Goal: Communication & Community: Participate in discussion

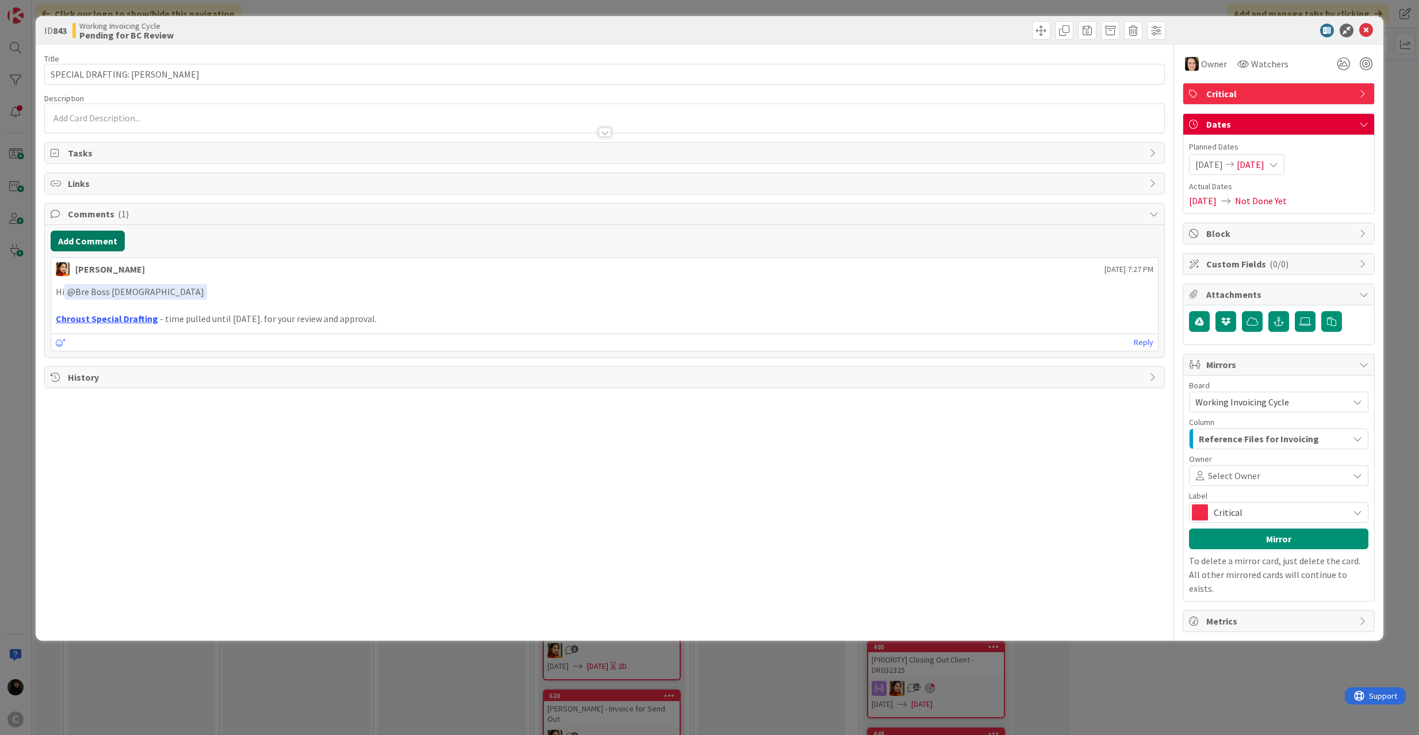
click at [82, 240] on button "Add Comment" at bounding box center [88, 240] width 74 height 21
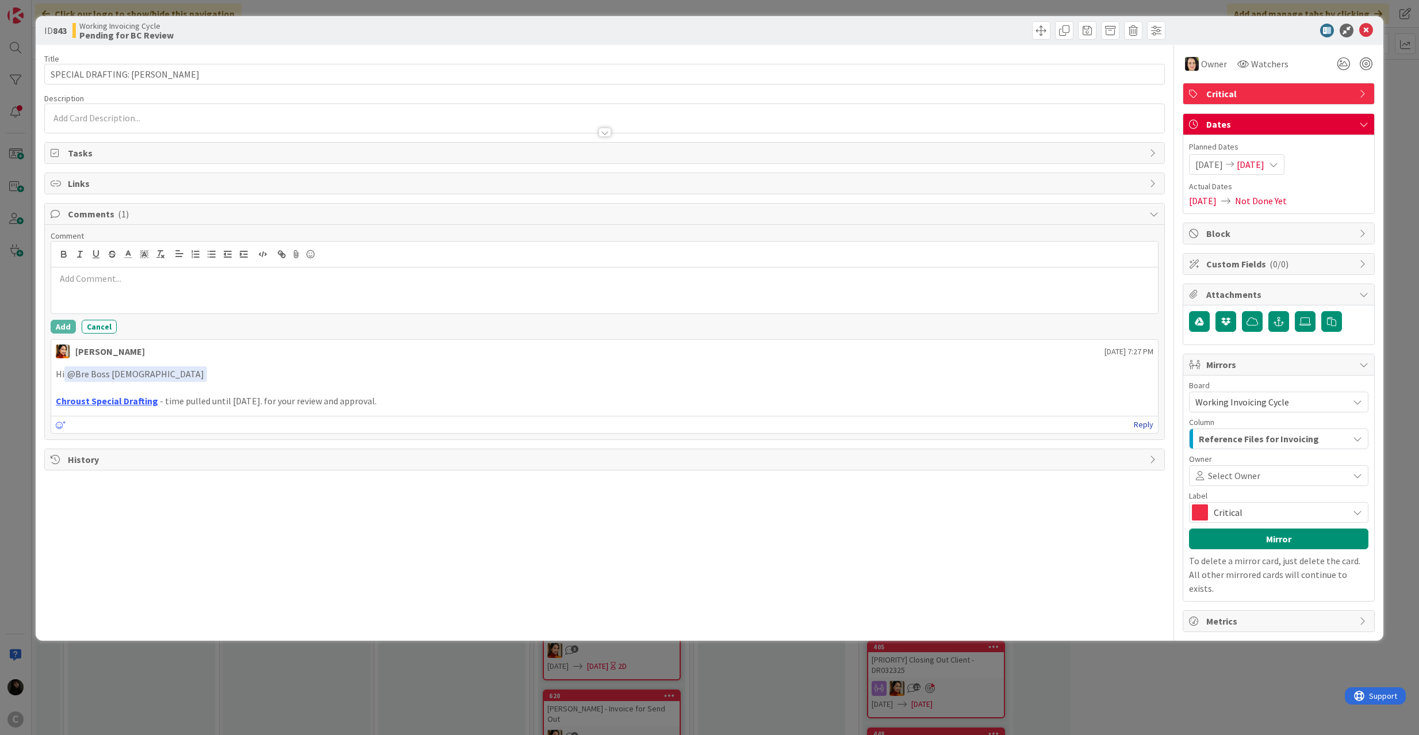
click at [1139, 424] on link "Reply" at bounding box center [1144, 424] width 20 height 14
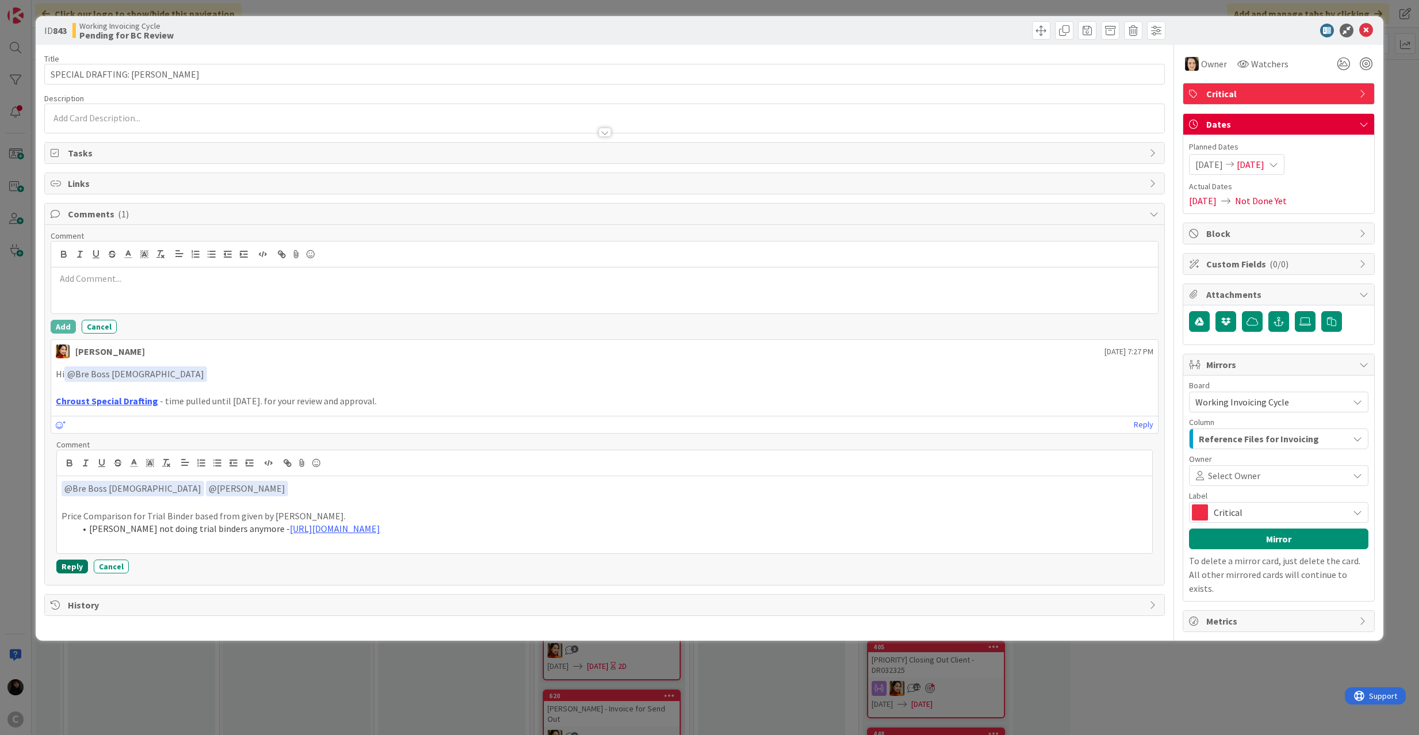
click at [63, 567] on button "Reply" at bounding box center [72, 566] width 32 height 14
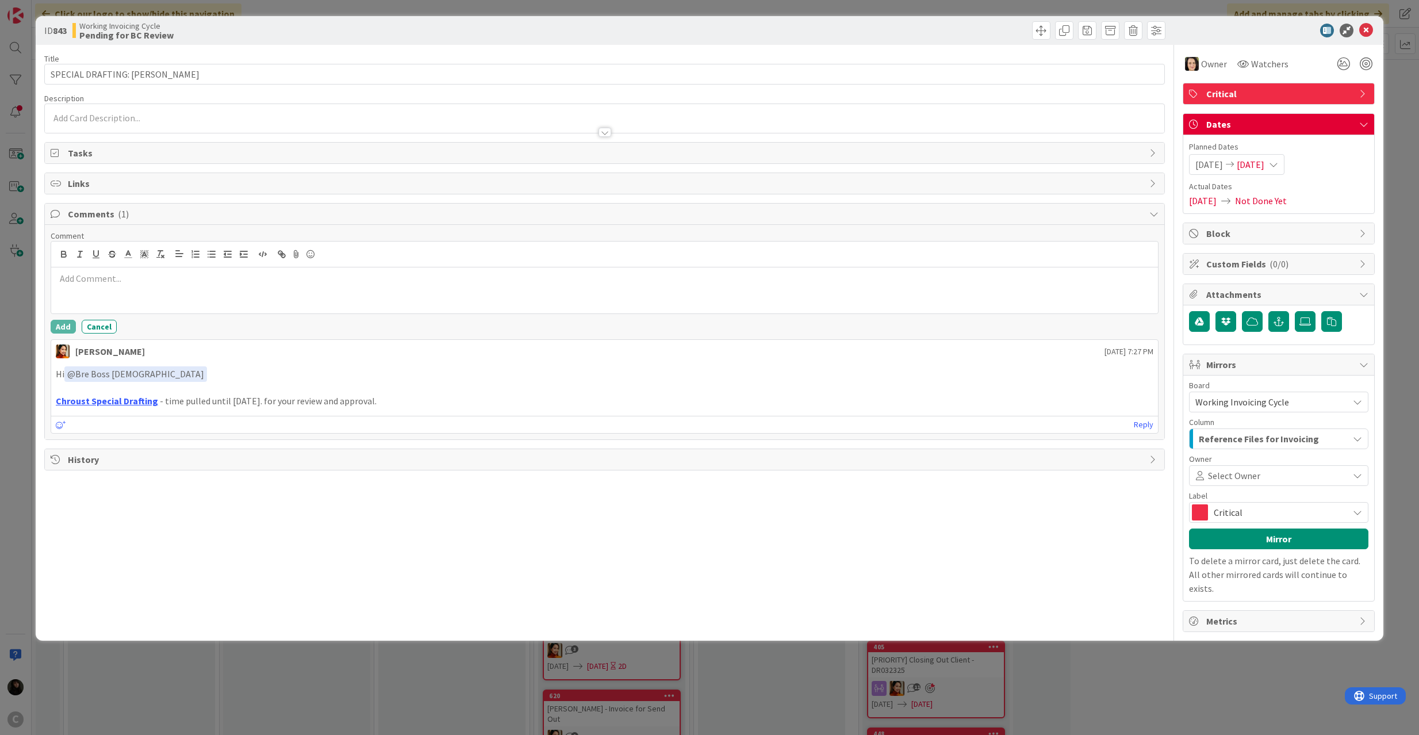
click at [429, 370] on p "Hi ﻿ @ Bre Boss Lady ﻿" at bounding box center [605, 374] width 1098 height 16
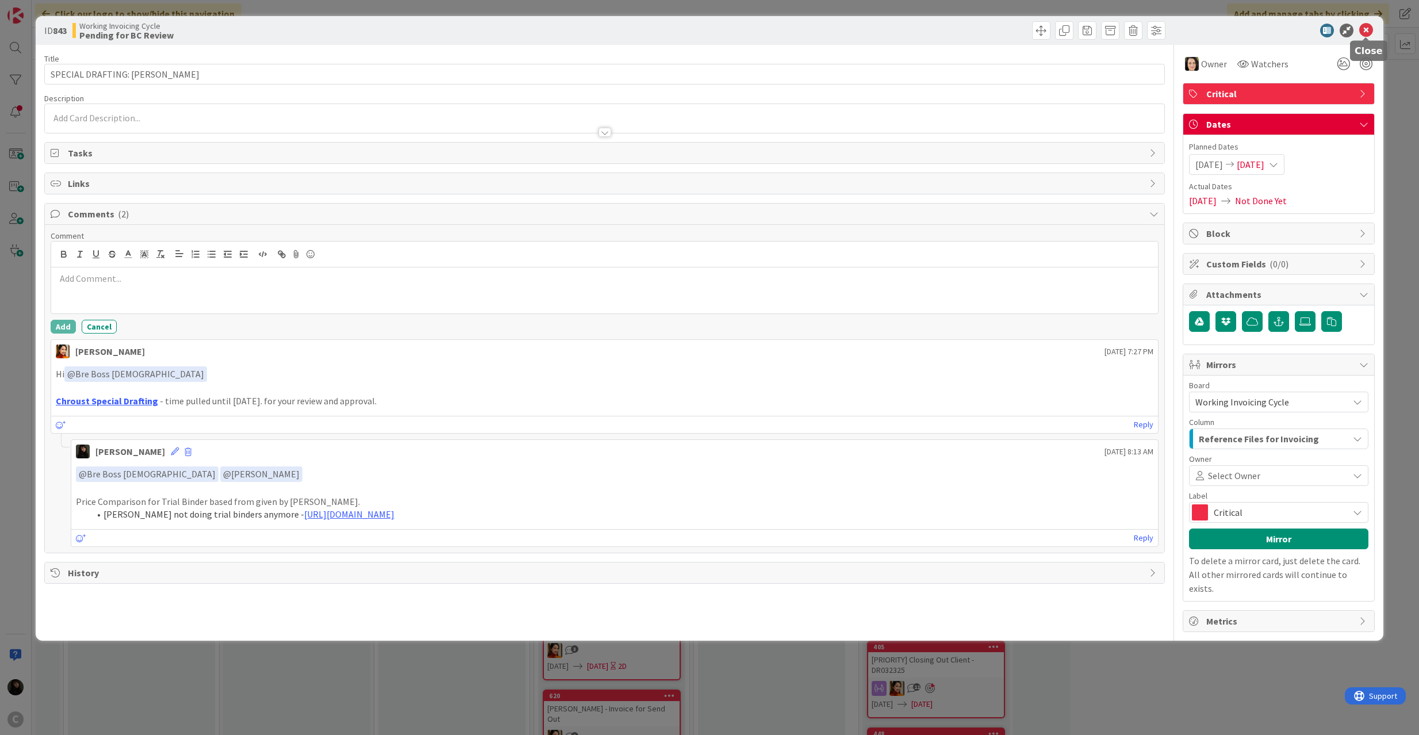
click at [1362, 34] on icon at bounding box center [1366, 31] width 14 height 14
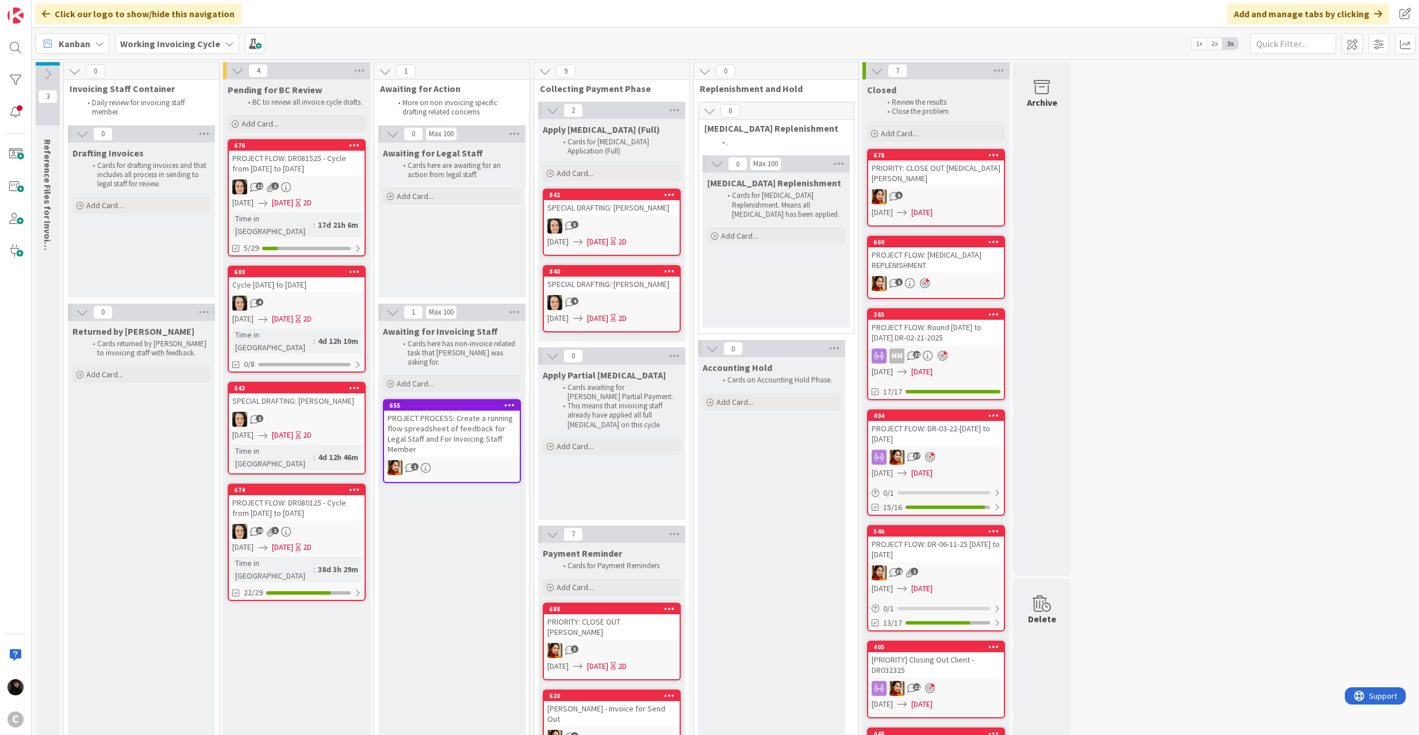
click at [225, 43] on icon at bounding box center [229, 43] width 9 height 9
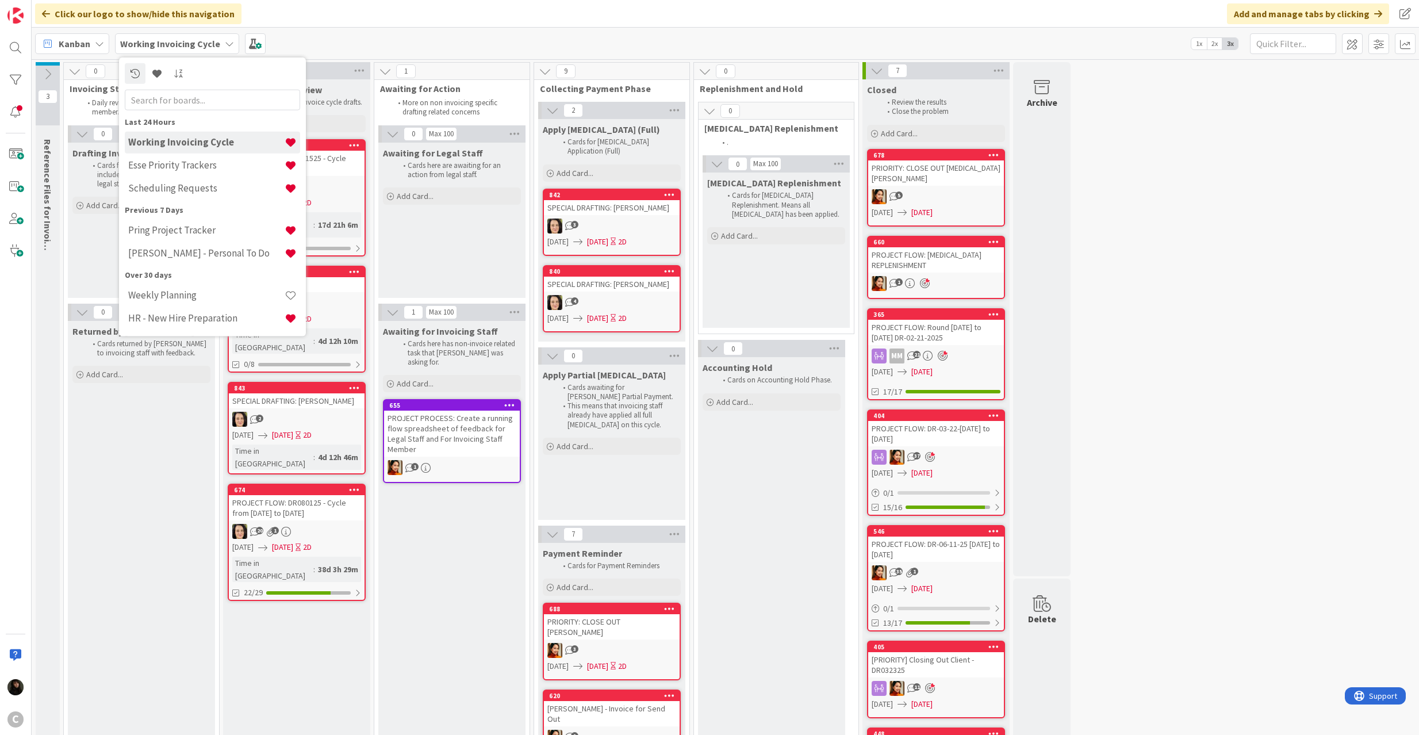
click at [187, 200] on div "Working Invoicing Cycle Esse Priority Trackers Scheduling Requests" at bounding box center [212, 165] width 175 height 69
click at [191, 187] on h4 "Scheduling Requests" at bounding box center [206, 187] width 156 height 11
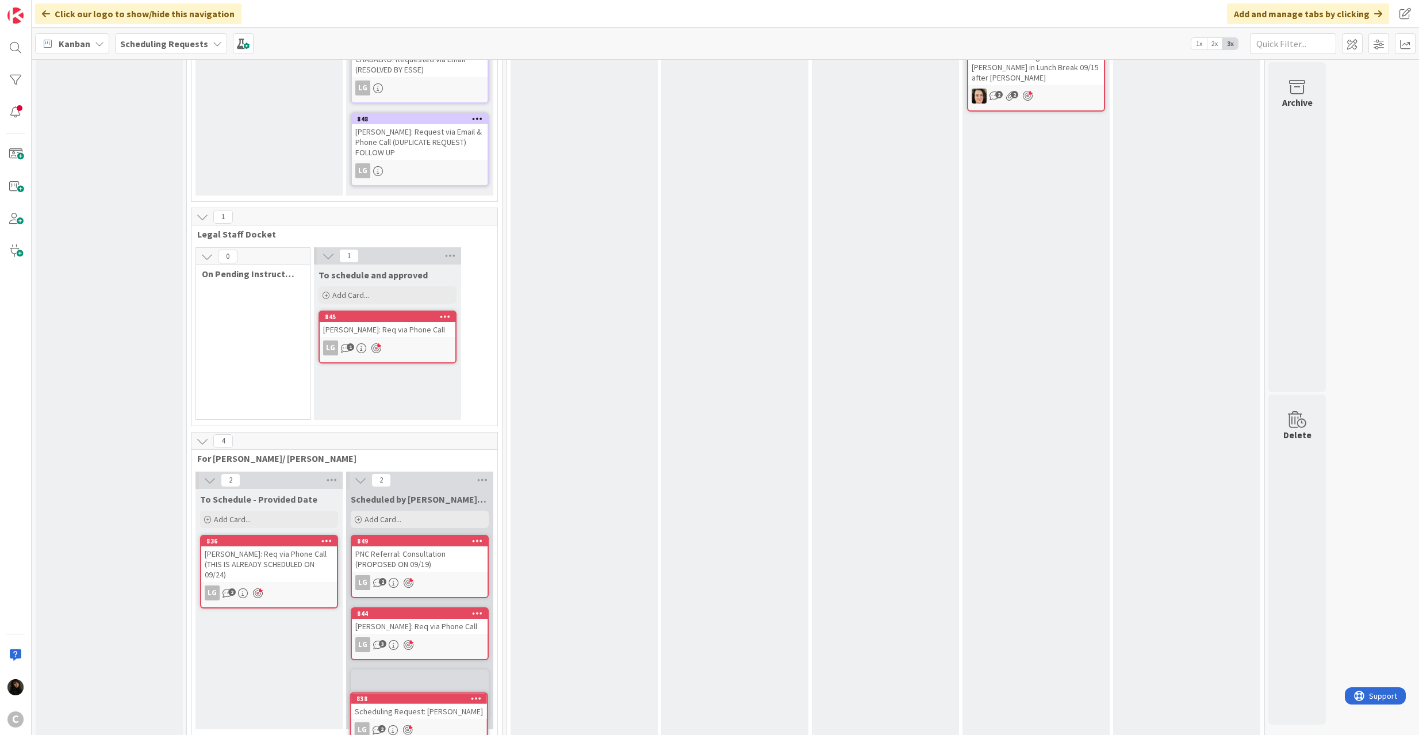
scroll to position [163, 0]
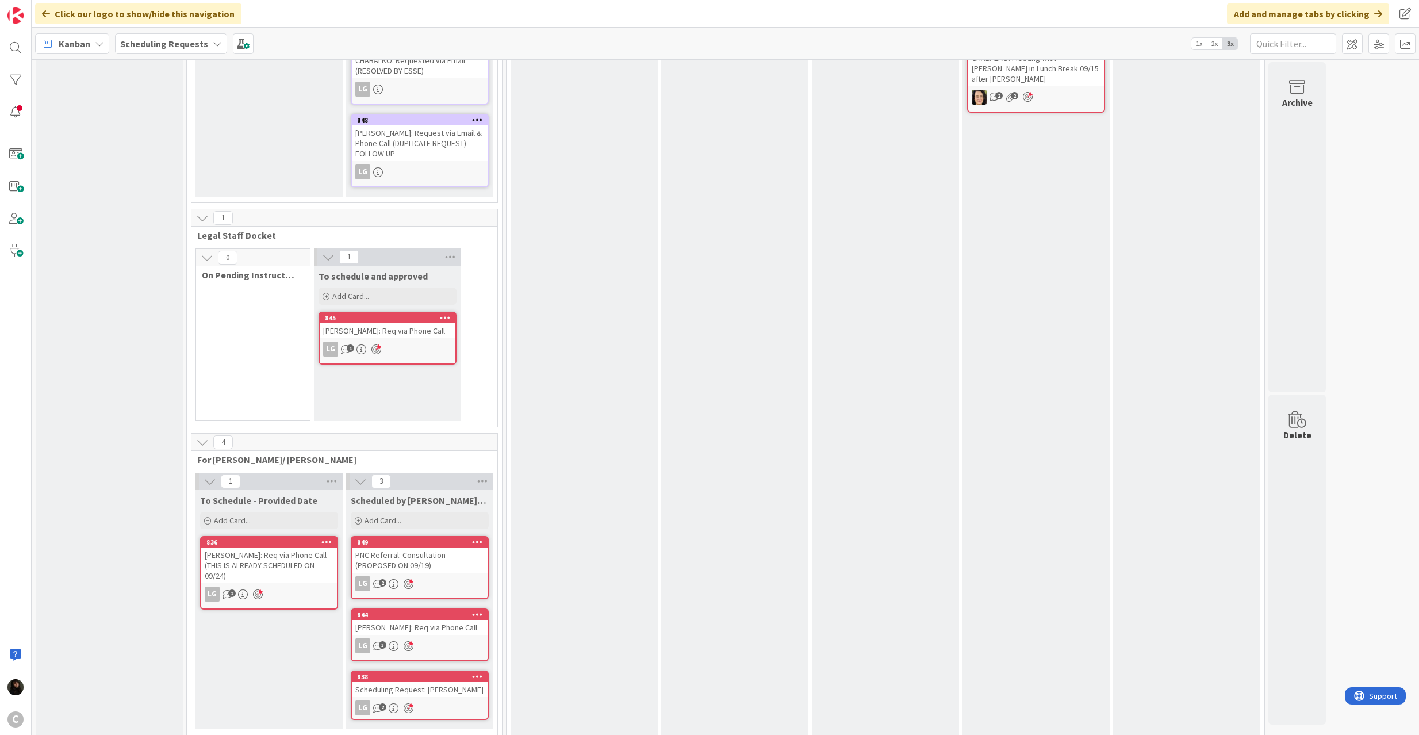
click at [417, 686] on link "838 Scheduling Request: Morrow LG 2" at bounding box center [420, 694] width 138 height 49
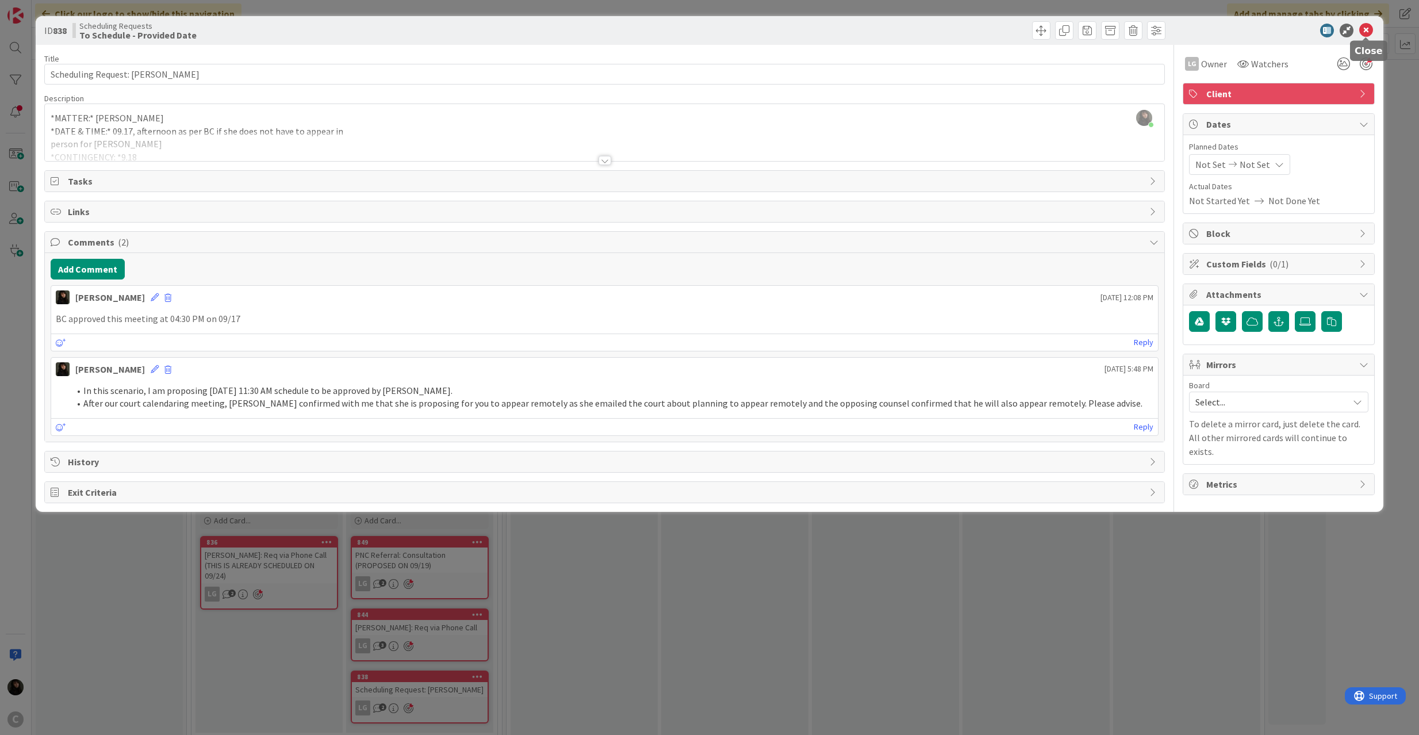
click at [1366, 34] on icon at bounding box center [1366, 31] width 14 height 14
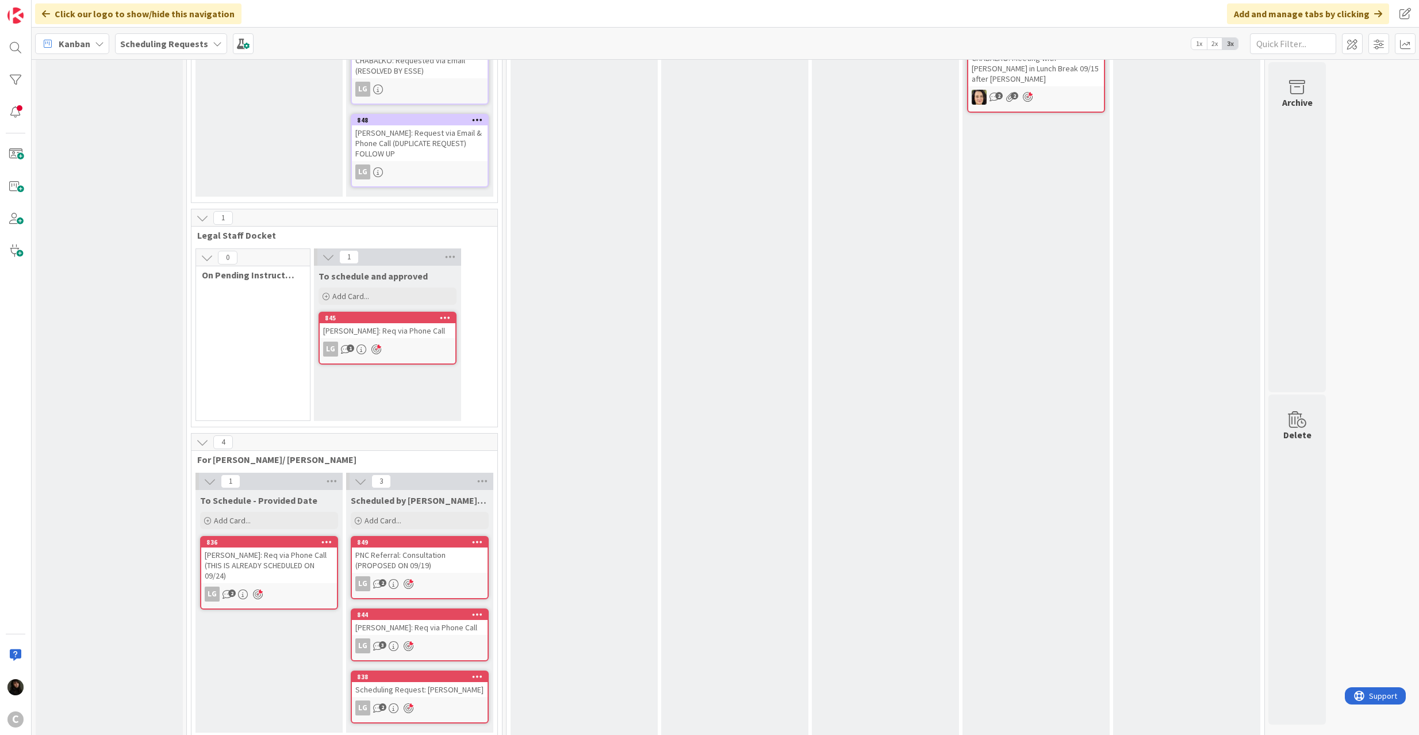
click at [420, 682] on div "Scheduling Request: Morrow" at bounding box center [420, 689] width 136 height 15
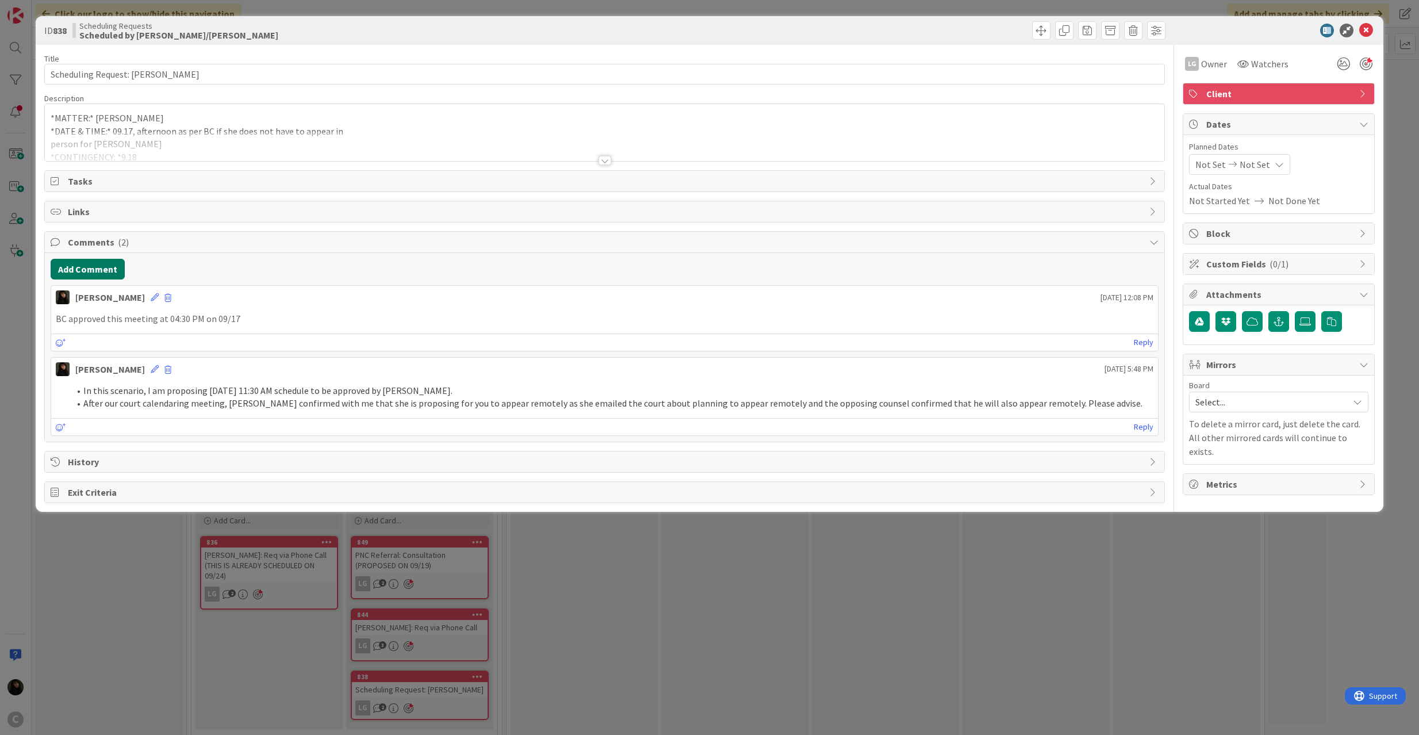
click at [90, 266] on button "Add Comment" at bounding box center [88, 269] width 74 height 21
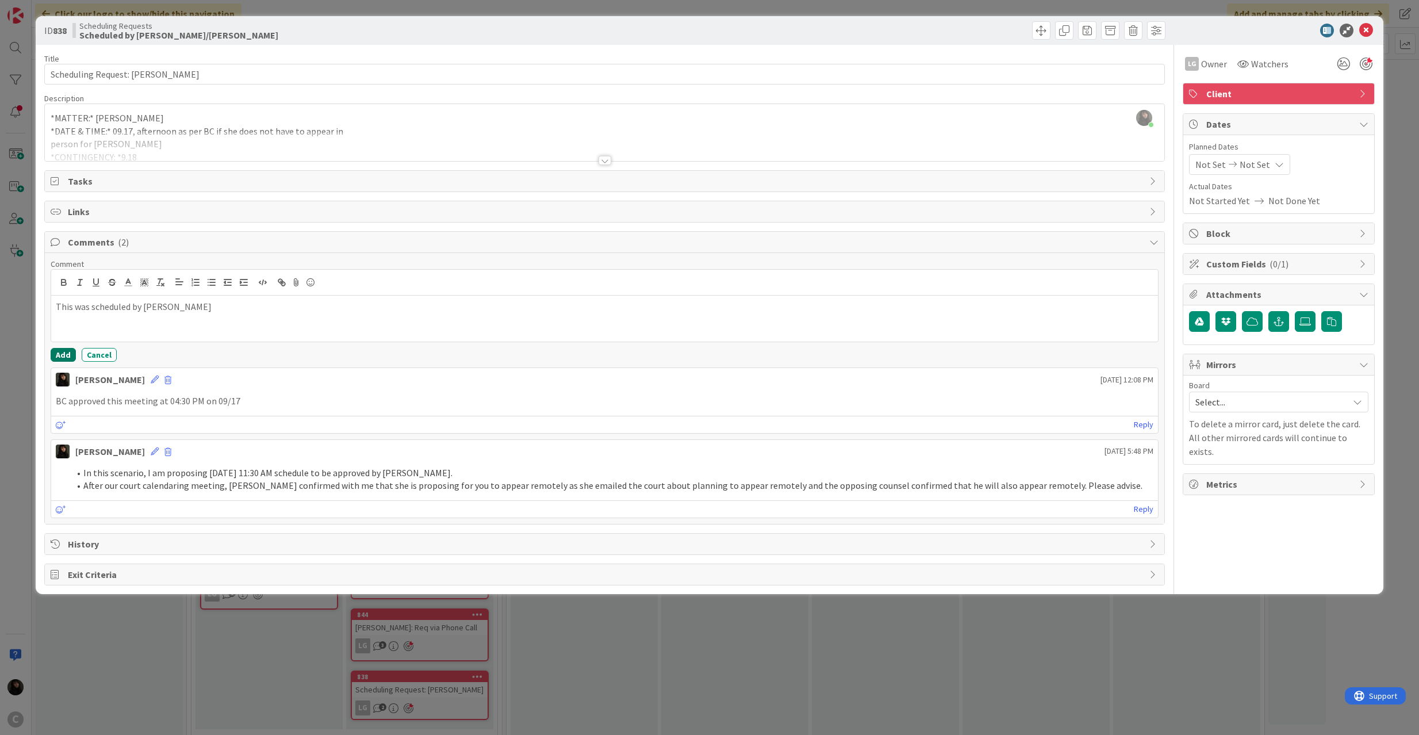
click at [63, 353] on button "Add" at bounding box center [63, 355] width 25 height 14
